Goal: Task Accomplishment & Management: Manage account settings

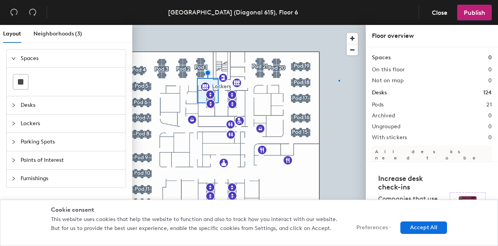
click at [340, 25] on div at bounding box center [249, 25] width 234 height 0
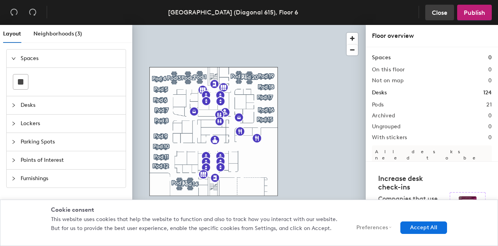
click at [441, 17] on button "Close" at bounding box center [440, 13] width 29 height 16
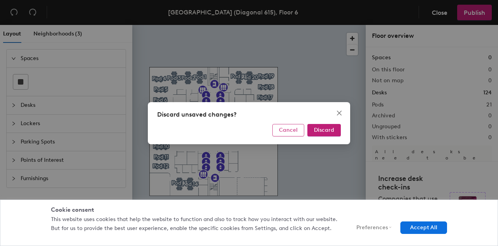
click at [289, 133] on span "Cancel" at bounding box center [288, 130] width 19 height 7
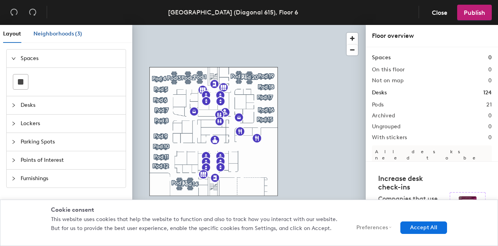
click at [47, 36] on span "Neighborhoods (3)" at bounding box center [57, 33] width 49 height 7
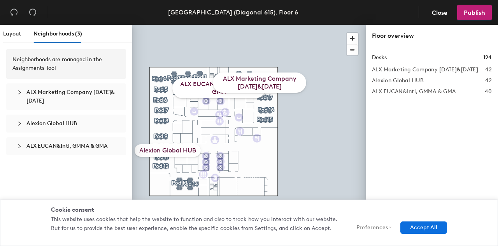
drag, startPoint x: 274, startPoint y: 83, endPoint x: 287, endPoint y: 81, distance: 12.9
click at [287, 81] on div "ALX Marketing Company [DATE]&[DATE]" at bounding box center [259, 82] width 93 height 20
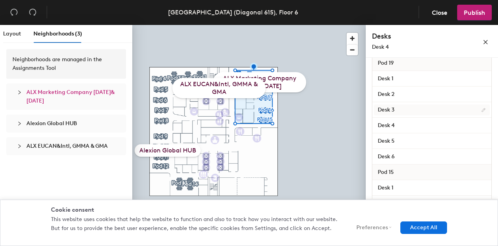
scroll to position [807, 0]
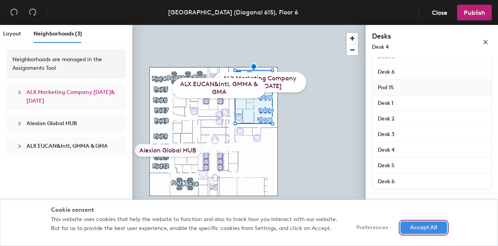
click at [426, 230] on button "Accept All" at bounding box center [424, 227] width 47 height 12
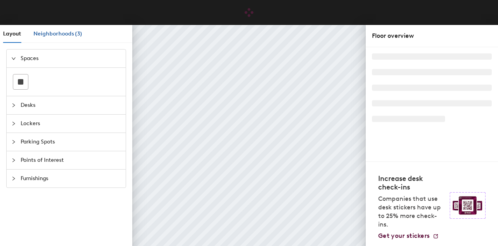
click at [69, 30] on div "Neighborhoods (3)" at bounding box center [57, 34] width 49 height 9
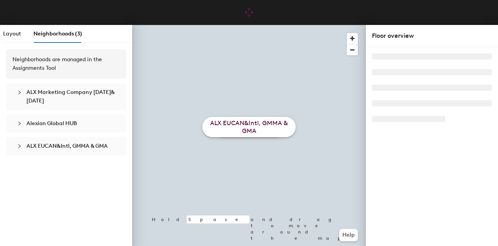
click at [44, 94] on span "ALX Marketing Company [DATE]&[DATE]" at bounding box center [70, 96] width 88 height 15
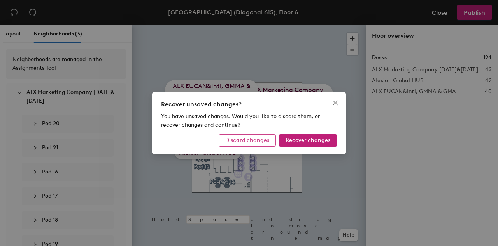
click at [255, 141] on span "Discard changes" at bounding box center [247, 140] width 44 height 7
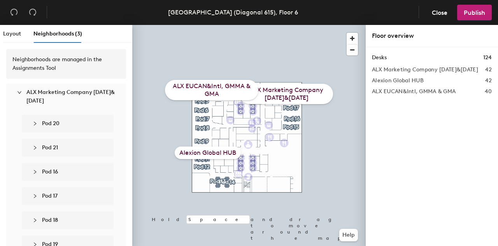
click at [37, 92] on span "ALX Marketing Company [DATE]&[DATE]" at bounding box center [70, 96] width 88 height 15
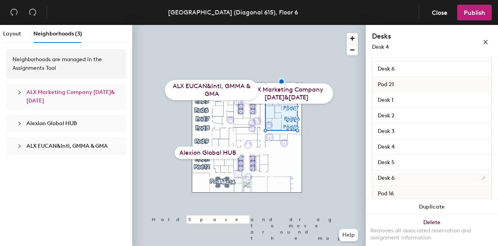
scroll to position [273, 0]
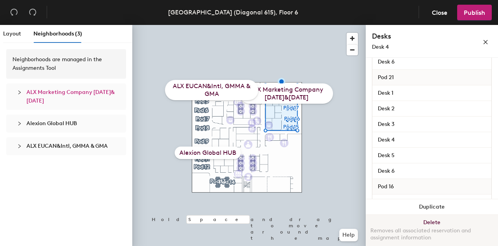
click at [429, 223] on button "Delete Removes all associated reservation and assignment information" at bounding box center [432, 232] width 132 height 34
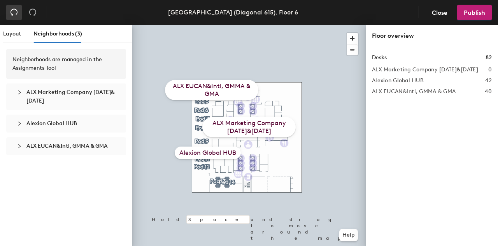
click at [15, 12] on icon "undo" at bounding box center [14, 12] width 8 height 8
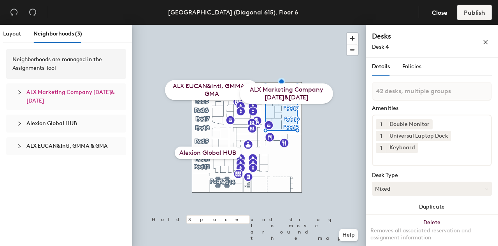
click at [308, 90] on div "ALX Marketing Company [DATE]&[DATE]" at bounding box center [286, 93] width 93 height 20
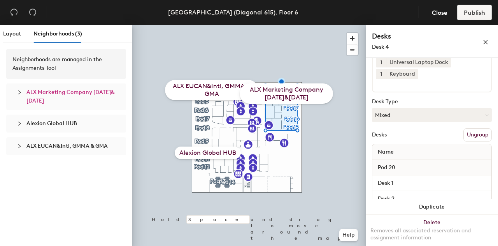
scroll to position [68, 0]
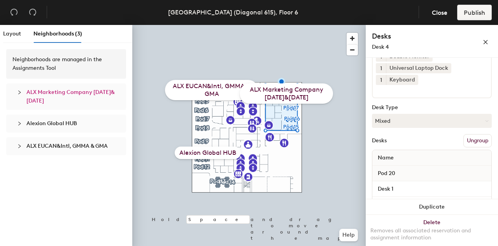
click at [477, 138] on button "Ungroup" at bounding box center [478, 140] width 28 height 13
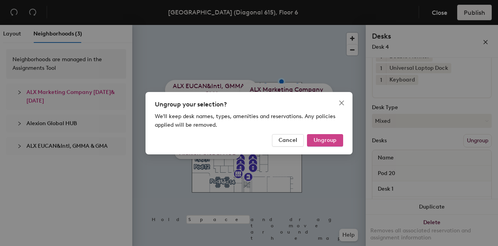
click at [331, 143] on span "Ungroup" at bounding box center [325, 140] width 23 height 7
type input "42 desks"
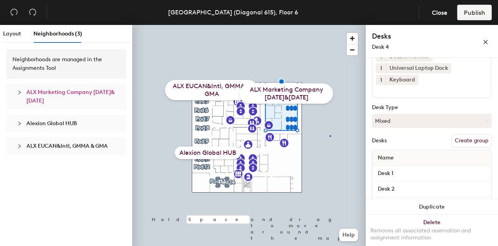
click at [331, 25] on div at bounding box center [249, 25] width 234 height 0
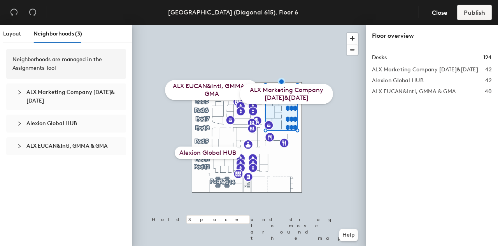
click at [306, 97] on div "ALX Marketing Company [DATE]&[DATE]" at bounding box center [286, 94] width 93 height 20
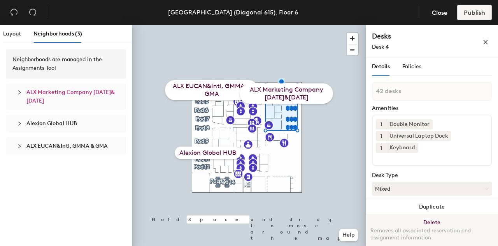
click at [429, 222] on button "Delete Removes all associated reservation and assignment information" at bounding box center [432, 232] width 132 height 34
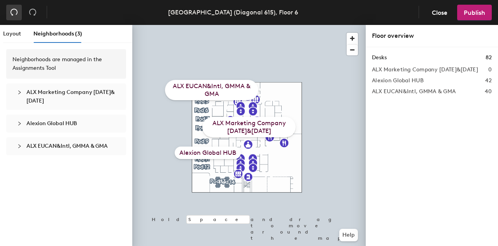
click at [14, 14] on icon "undo" at bounding box center [14, 12] width 8 height 8
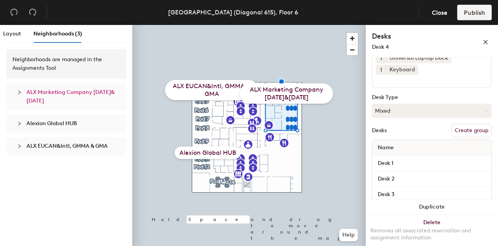
scroll to position [117, 0]
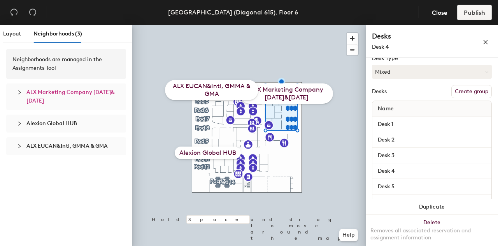
click at [34, 95] on span "ALX Marketing Company [DATE]&[DATE]" at bounding box center [70, 96] width 88 height 15
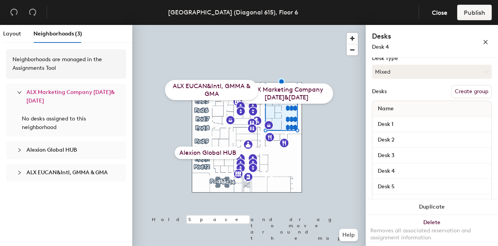
click at [44, 120] on span "No desks assigned to this neighborhood" at bounding box center [54, 122] width 64 height 15
drag, startPoint x: 66, startPoint y: 126, endPoint x: 72, endPoint y: 127, distance: 6.3
click at [72, 127] on div "No desks assigned to this neighborhood" at bounding box center [66, 122] width 95 height 17
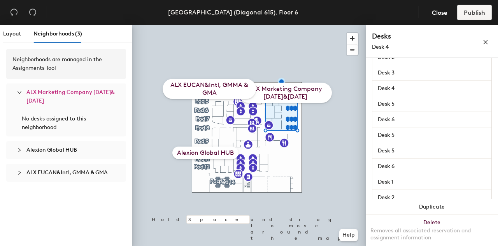
scroll to position [660, 0]
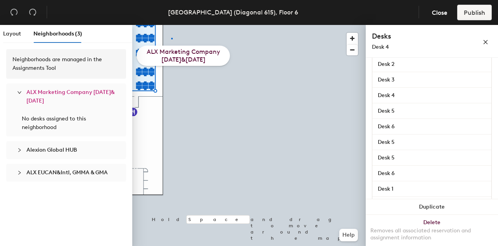
click at [171, 25] on div at bounding box center [249, 25] width 234 height 0
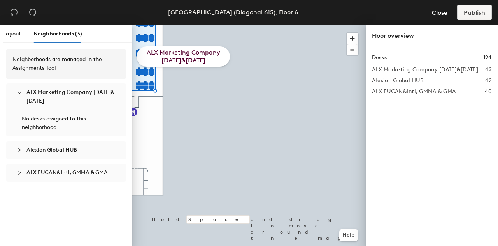
click at [183, 57] on div "ALX Marketing Company [DATE]&[DATE]" at bounding box center [183, 56] width 93 height 20
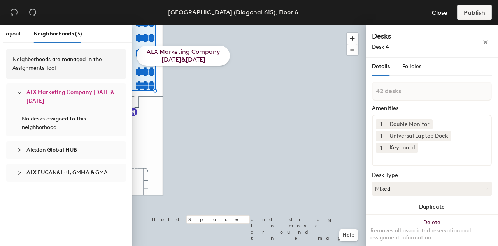
click at [49, 92] on span "ALX Marketing Company [DATE]&[DATE]" at bounding box center [70, 96] width 88 height 15
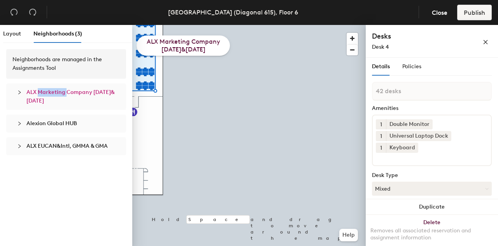
click at [49, 92] on span "ALX Marketing Company [DATE]&[DATE]" at bounding box center [70, 96] width 88 height 15
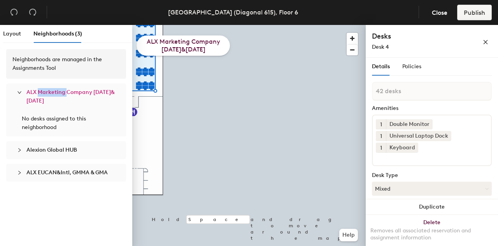
click at [49, 91] on span "ALX Marketing Company [DATE]&[DATE]" at bounding box center [70, 96] width 88 height 15
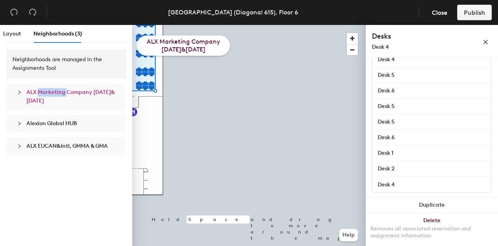
scroll to position [698, 0]
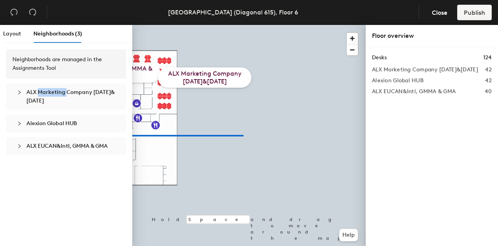
click at [118, 135] on div "Layout Neighborhoods (3) Neighborhoods are managed in the Assignments Tool ALX …" at bounding box center [249, 137] width 498 height 224
click at [440, 15] on span "Close" at bounding box center [440, 12] width 16 height 7
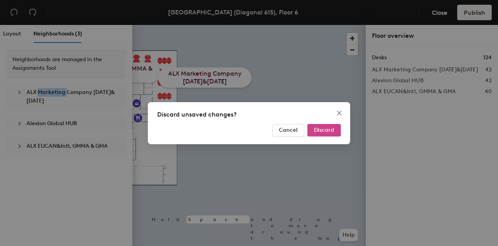
click at [319, 131] on span "Discard" at bounding box center [324, 130] width 20 height 7
